Goal: Task Accomplishment & Management: Use online tool/utility

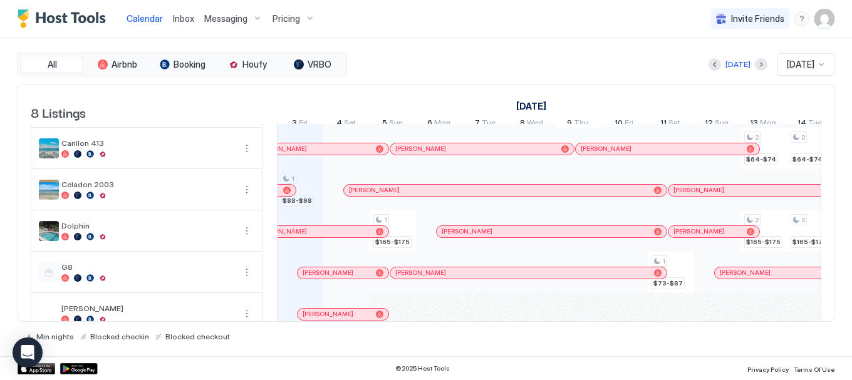
scroll to position [78, 0]
click at [755, 65] on button "Next month" at bounding box center [761, 64] width 13 height 13
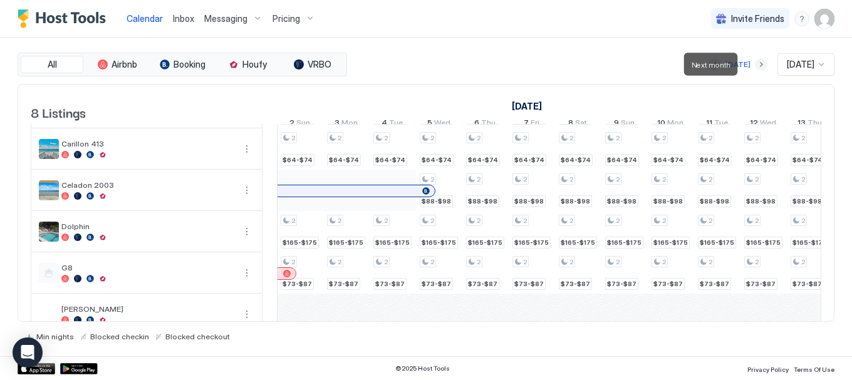
click at [755, 65] on button "Next month" at bounding box center [761, 64] width 13 height 13
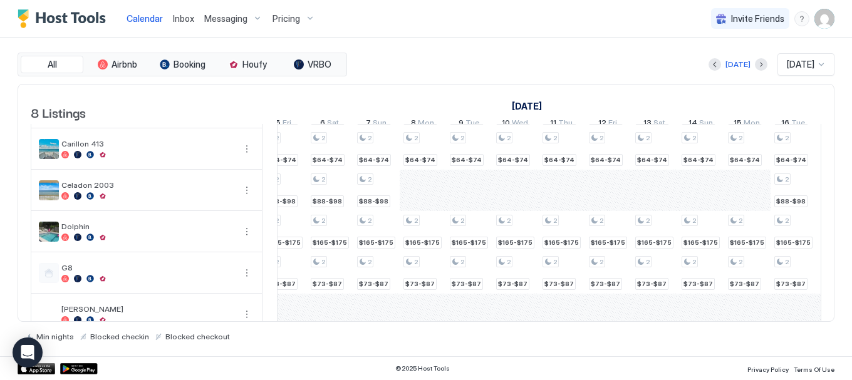
scroll to position [0, 0]
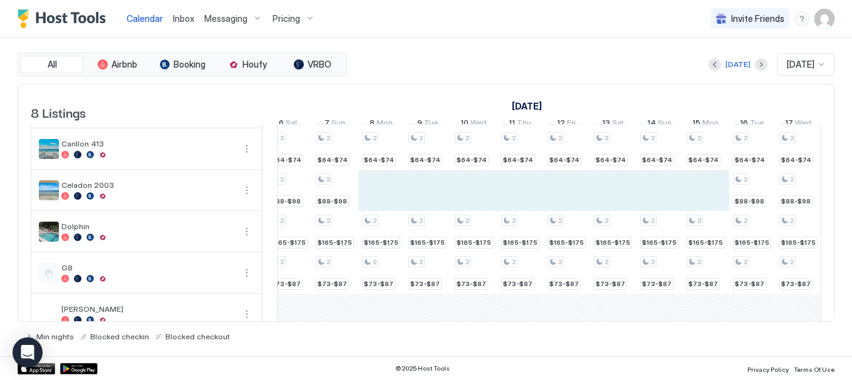
drag, startPoint x: 395, startPoint y: 209, endPoint x: 700, endPoint y: 217, distance: 305.3
click at [700, 217] on div "2 $64-$74 2 $64-$74 2 $64-$74 2 $88-$98 2 $165-$175 2 $73-$87 2 $88-$98 2 $64-$…" at bounding box center [636, 211] width 2411 height 330
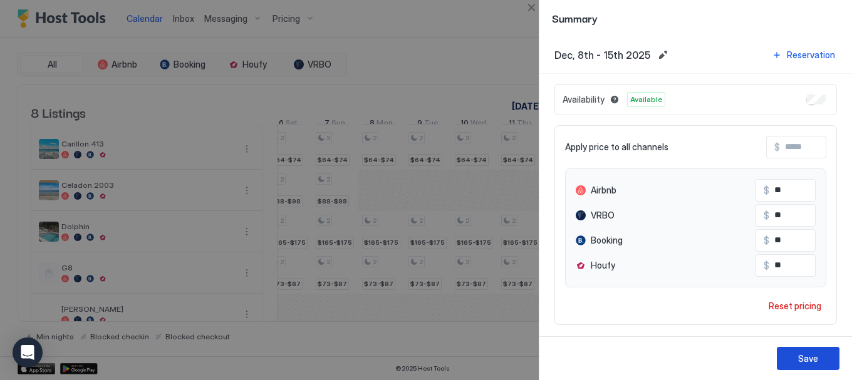
click at [804, 359] on div "Save" at bounding box center [808, 358] width 20 height 13
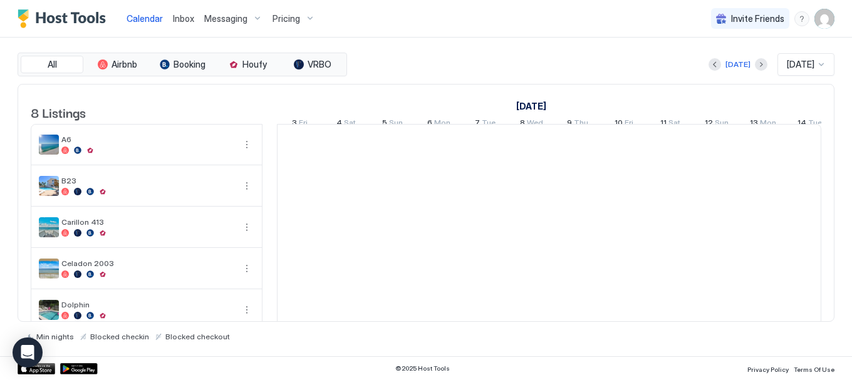
scroll to position [0, 696]
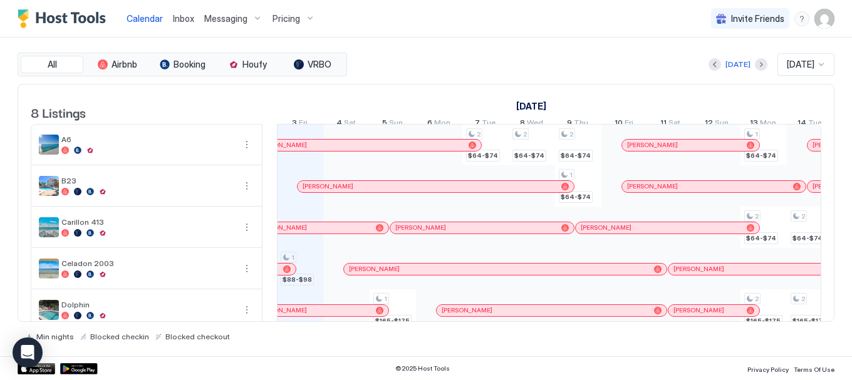
click at [823, 64] on div at bounding box center [822, 65] width 10 height 10
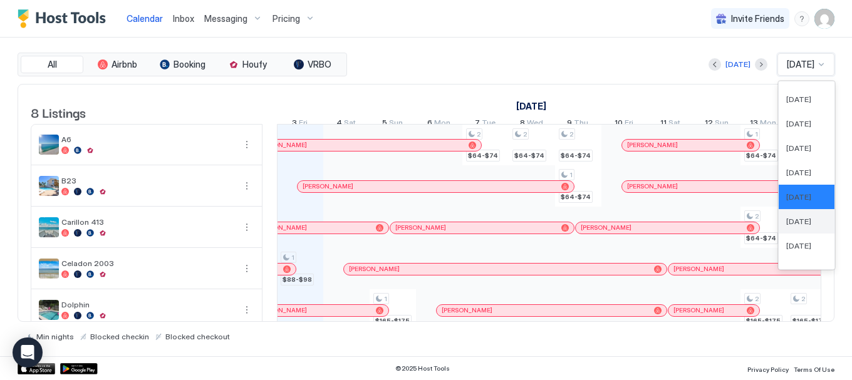
scroll to position [425, 0]
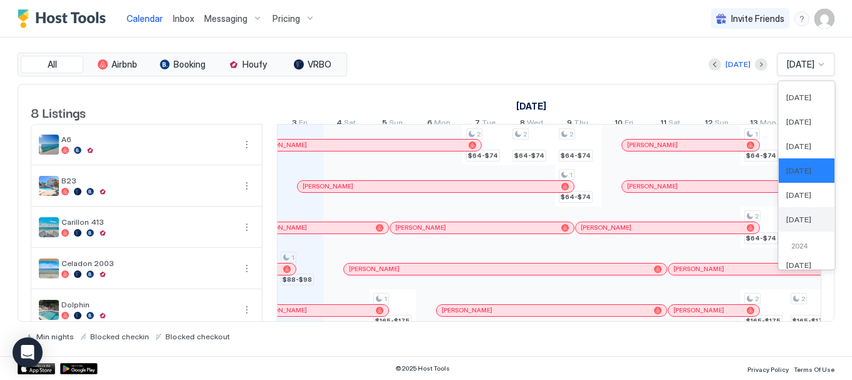
click at [790, 215] on span "[DATE]" at bounding box center [798, 219] width 25 height 9
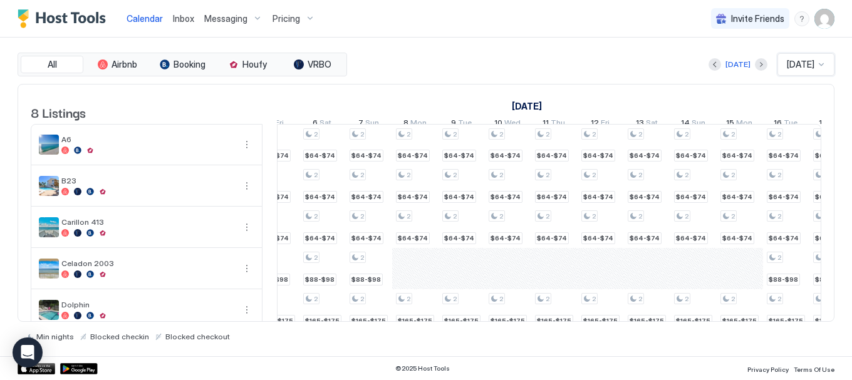
scroll to position [0, 0]
